Goal: Information Seeking & Learning: Learn about a topic

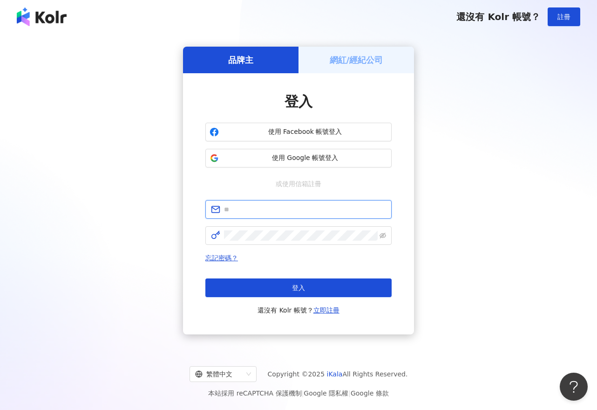
type input "**********"
click at [159, 162] on div "**********" at bounding box center [298, 190] width 575 height 299
click at [281, 283] on button "登入" at bounding box center [298, 287] width 186 height 19
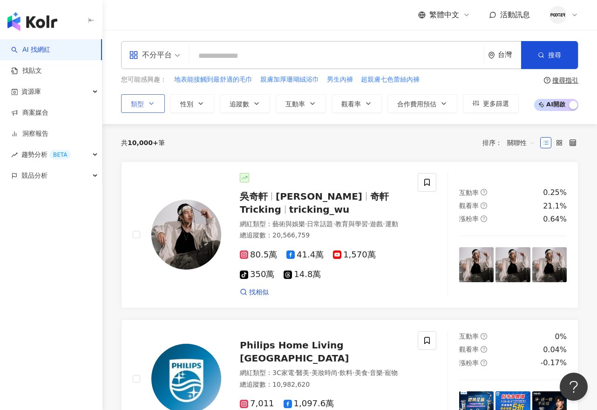
click at [129, 105] on button "類型" at bounding box center [143, 103] width 44 height 19
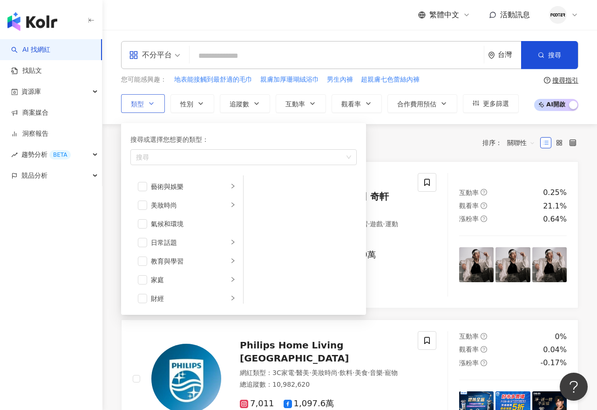
click at [144, 103] on button "類型 搜尋或選擇您想要的類型： 搜尋 藝術與娛樂 美妝時尚 氣候和環境 日常話題 教育與學習 家庭 財經 美食 命理占卜 遊戲 法政社會 生活風格 影視娛樂 …" at bounding box center [143, 103] width 44 height 19
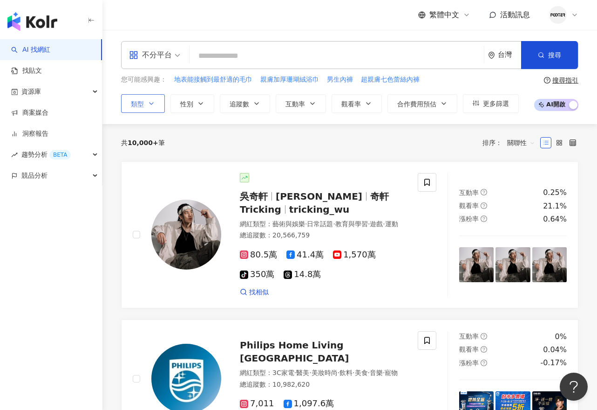
click at [152, 100] on icon "button" at bounding box center [151, 103] width 7 height 7
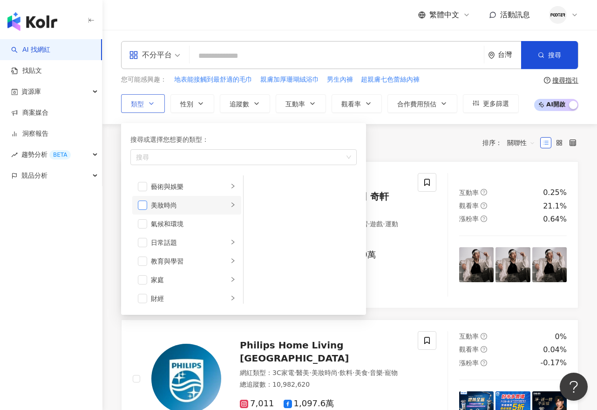
drag, startPoint x: 144, startPoint y: 207, endPoint x: 147, endPoint y: 212, distance: 6.1
click at [144, 207] on span "button" at bounding box center [142, 204] width 9 height 9
drag, startPoint x: 145, startPoint y: 241, endPoint x: 147, endPoint y: 251, distance: 10.0
click at [144, 241] on span "button" at bounding box center [142, 242] width 9 height 9
click at [141, 276] on span "button" at bounding box center [142, 279] width 9 height 9
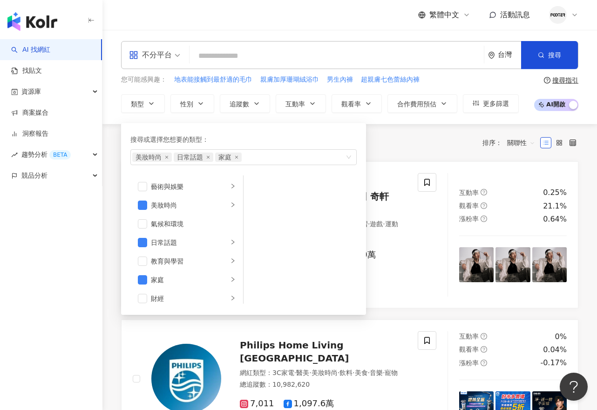
click at [424, 142] on div "共 10,000+ 筆 排序： 關聯性" at bounding box center [350, 142] width 458 height 15
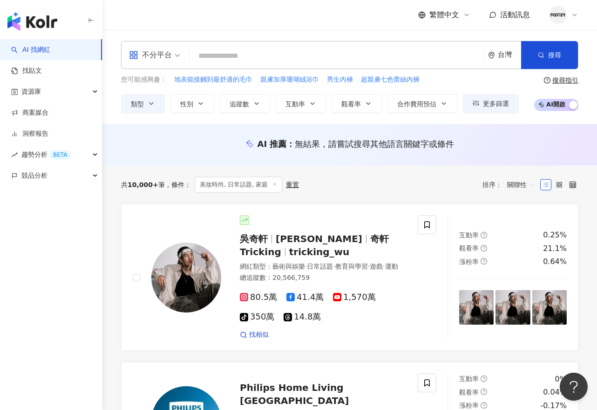
click at [172, 58] on span "不分平台" at bounding box center [154, 55] width 51 height 15
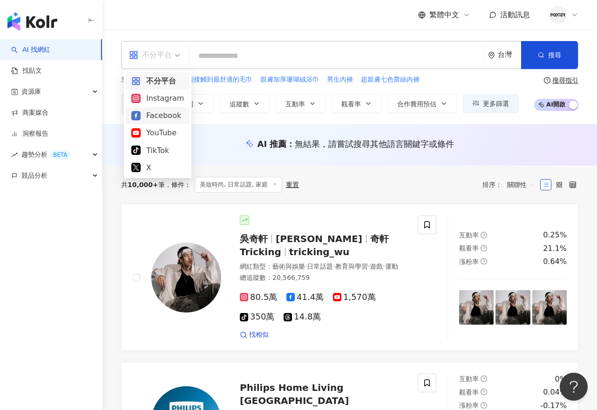
click at [173, 117] on div "Facebook" at bounding box center [157, 116] width 53 height 12
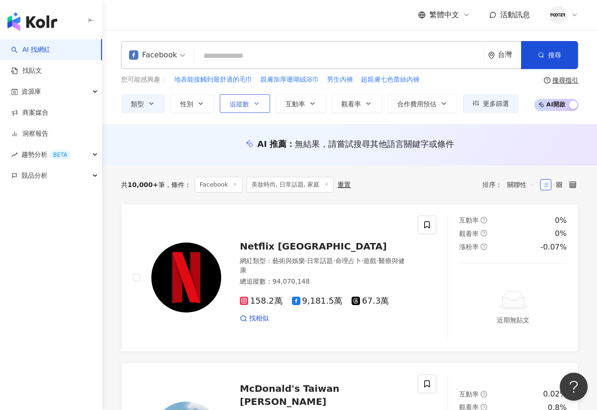
click at [238, 105] on span "追蹤數" at bounding box center [240, 103] width 20 height 7
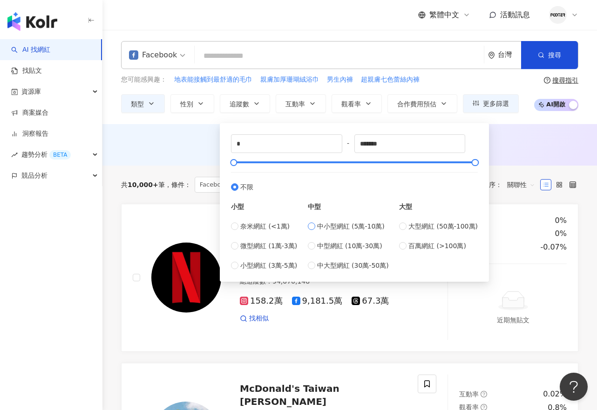
click at [351, 224] on span "中小型網紅 (5萬-10萬)" at bounding box center [351, 226] width 68 height 10
type input "*****"
click at [511, 120] on div "Facebook 台灣 搜尋 您可能感興趣： 地表能接觸到最舒適的毛巾 親膚加厚珊瑚絨浴巾 男生內褲 超親膚七色蕾絲內褲 類型 性別 追蹤數 互動率 觀看率 …" at bounding box center [350, 77] width 495 height 94
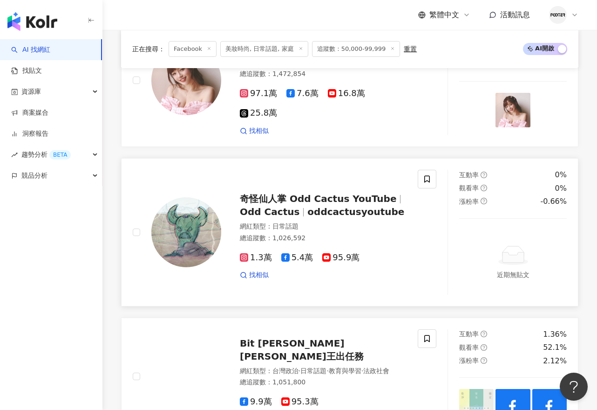
scroll to position [1444, 0]
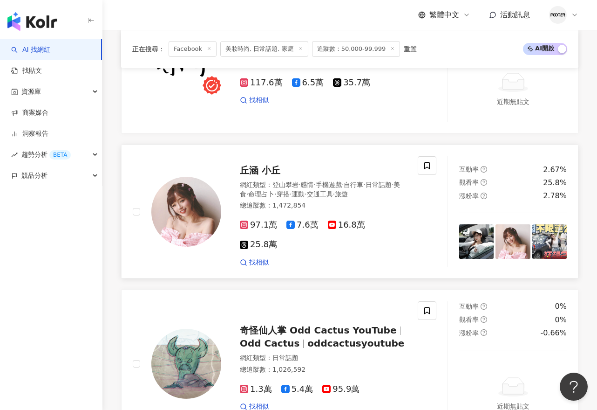
click at [307, 220] on span "7.6萬" at bounding box center [303, 225] width 32 height 10
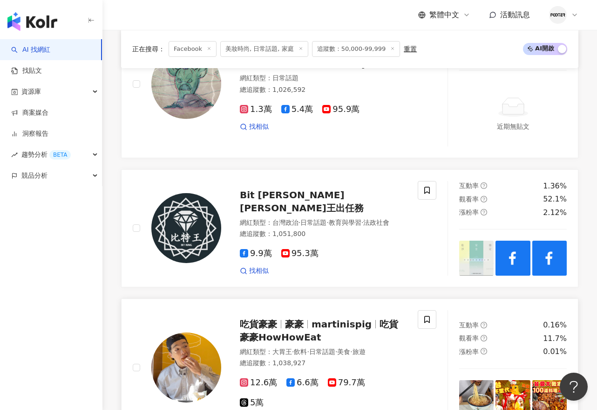
scroll to position [1957, 0]
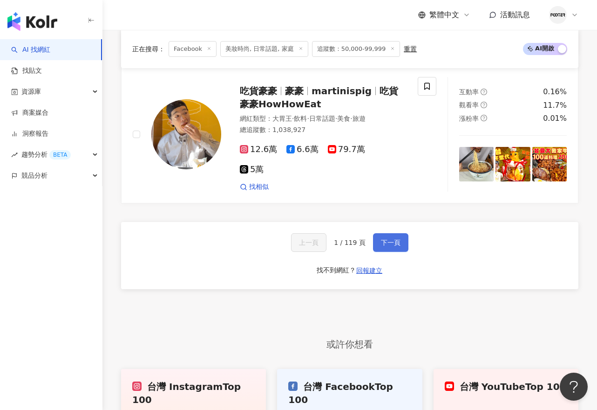
click at [395, 233] on button "下一頁" at bounding box center [390, 242] width 35 height 19
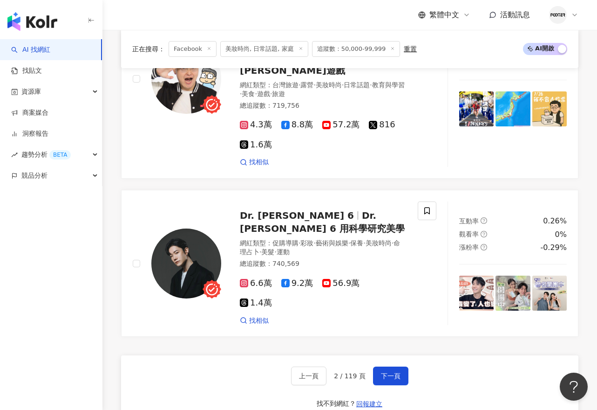
scroll to position [1939, 0]
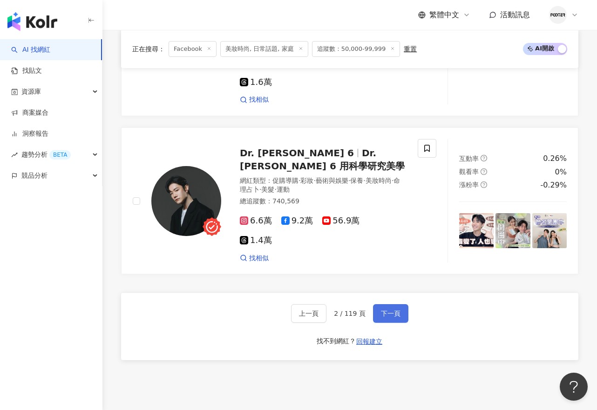
click at [398, 304] on button "下一頁" at bounding box center [390, 313] width 35 height 19
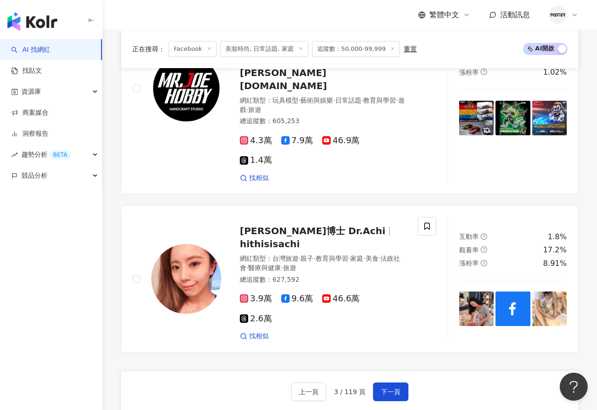
scroll to position [1753, 0]
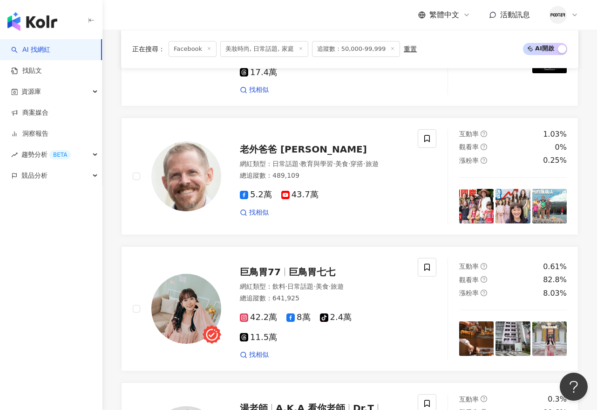
scroll to position [1832, 0]
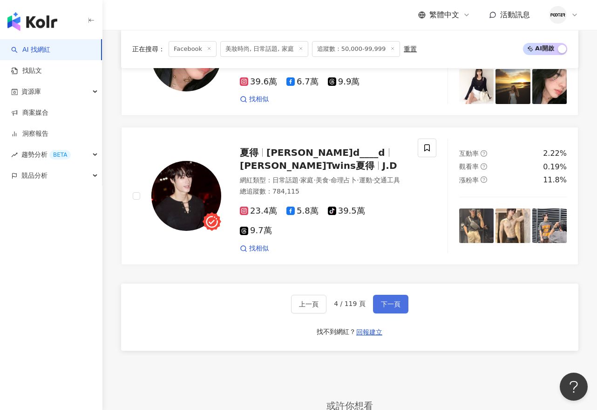
click at [391, 300] on span "下一頁" at bounding box center [391, 303] width 20 height 7
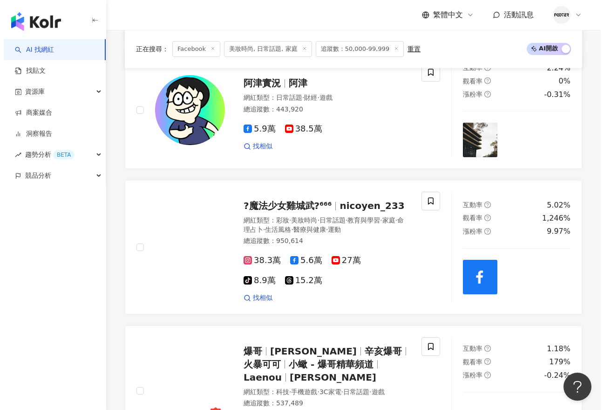
scroll to position [996, 0]
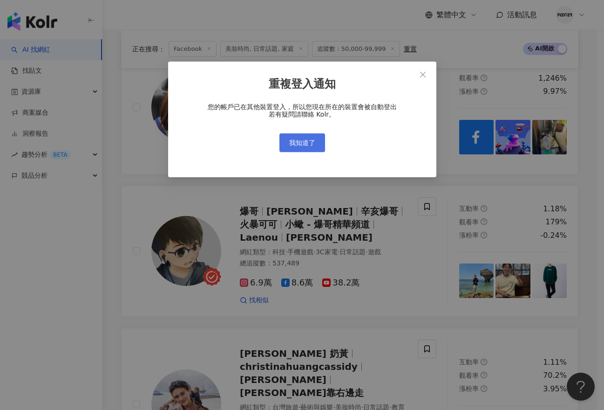
click at [297, 144] on span "我知道了" at bounding box center [302, 142] width 26 height 7
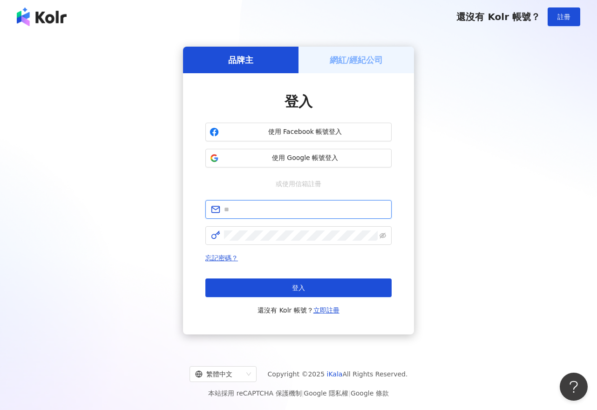
type input "**********"
click at [464, 184] on div "**********" at bounding box center [298, 190] width 575 height 299
